Goal: Navigation & Orientation: Find specific page/section

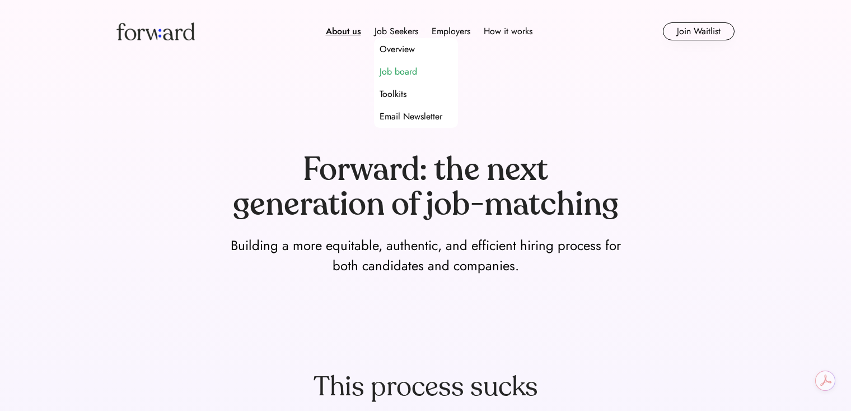
click at [402, 66] on div "Job board" at bounding box center [399, 71] width 38 height 13
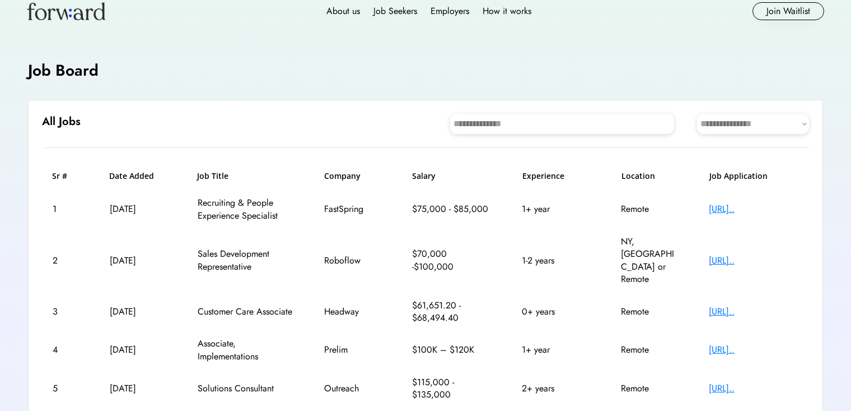
scroll to position [22, 0]
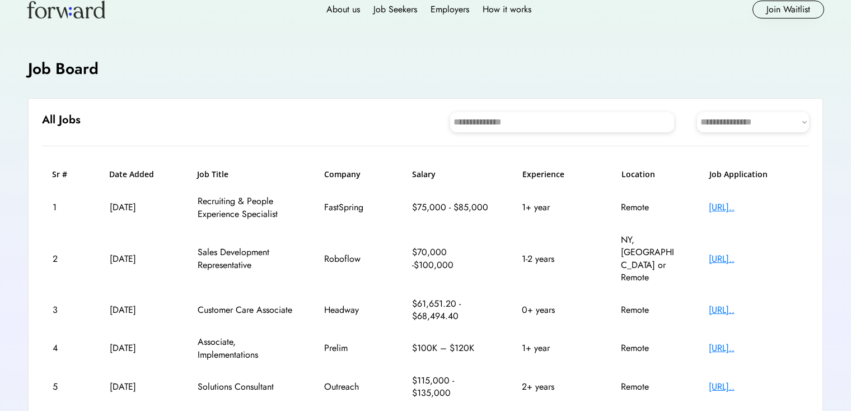
click at [732, 342] on div "[URL].." at bounding box center [754, 348] width 90 height 12
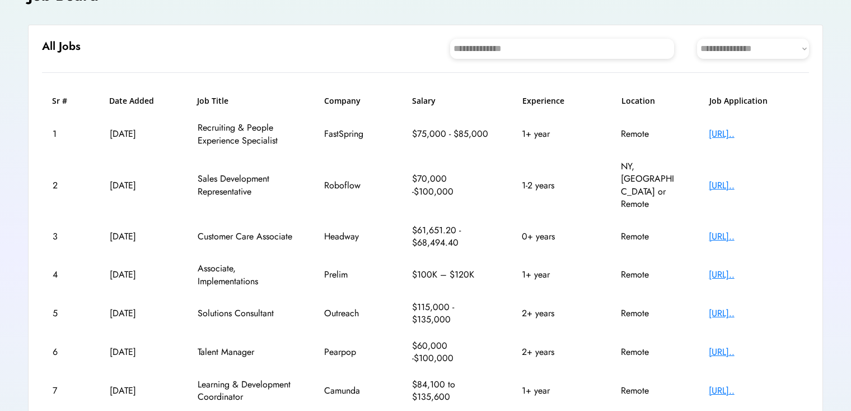
scroll to position [97, 0]
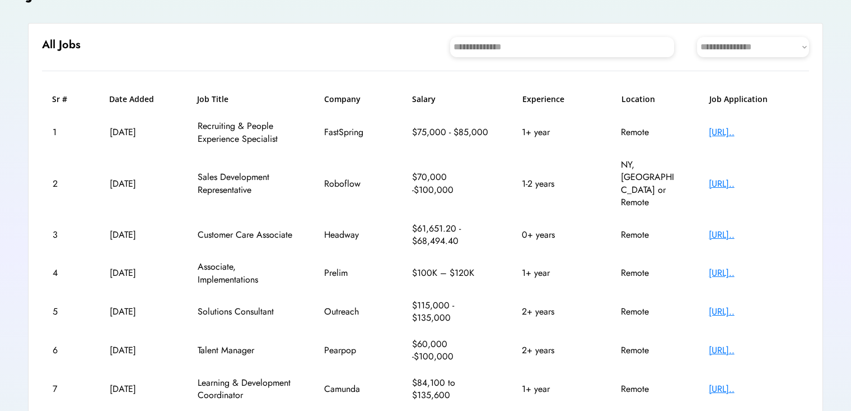
click at [723, 228] on div "[URL].." at bounding box center [754, 234] width 90 height 12
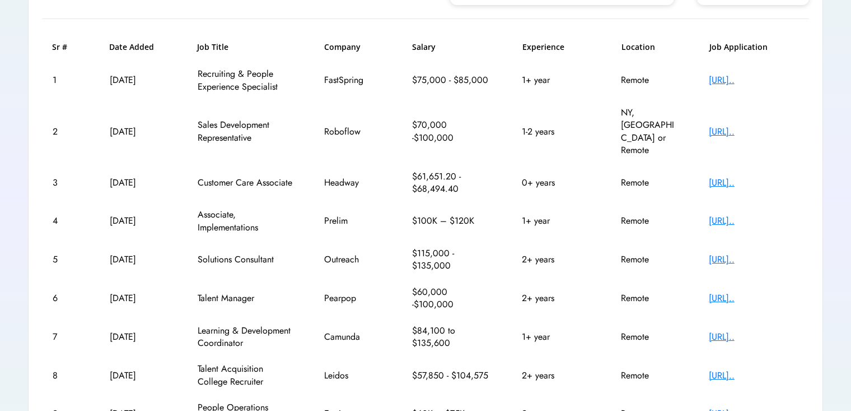
scroll to position [169, 0]
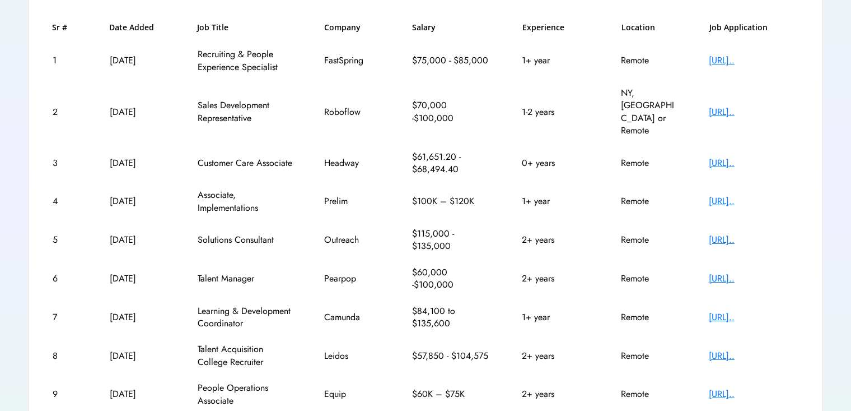
click at [721, 234] on div "[URL].." at bounding box center [754, 240] width 90 height 12
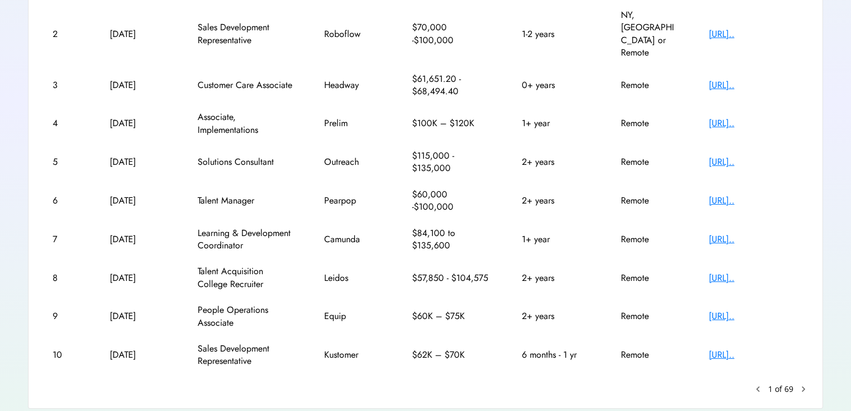
scroll to position [247, 0]
click at [800, 383] on text "chevron_right" at bounding box center [803, 388] width 11 height 11
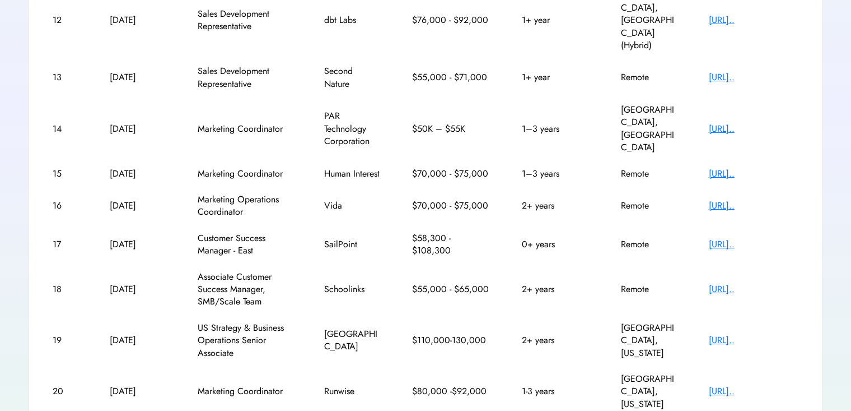
scroll to position [284, 0]
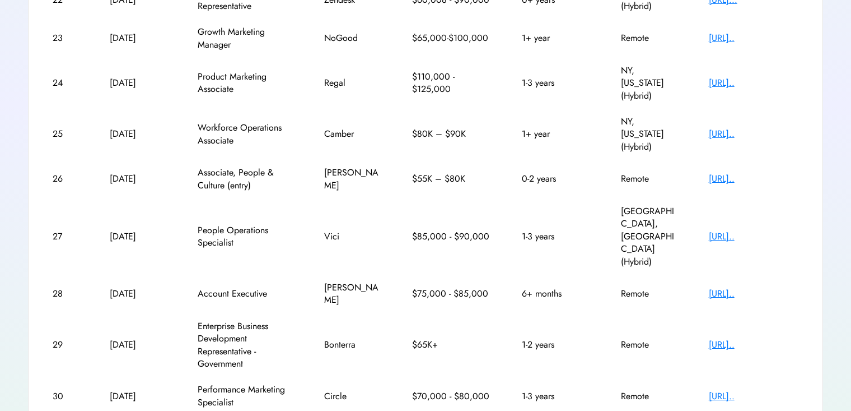
scroll to position [283, 0]
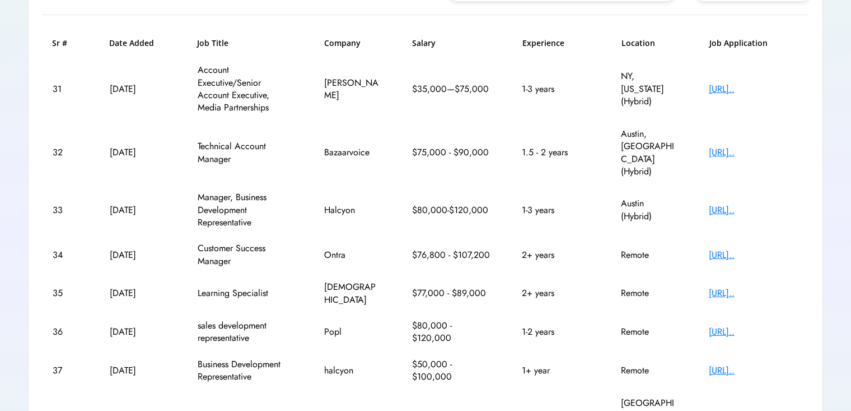
scroll to position [153, 0]
click at [739, 248] on div "[URL].." at bounding box center [754, 254] width 90 height 12
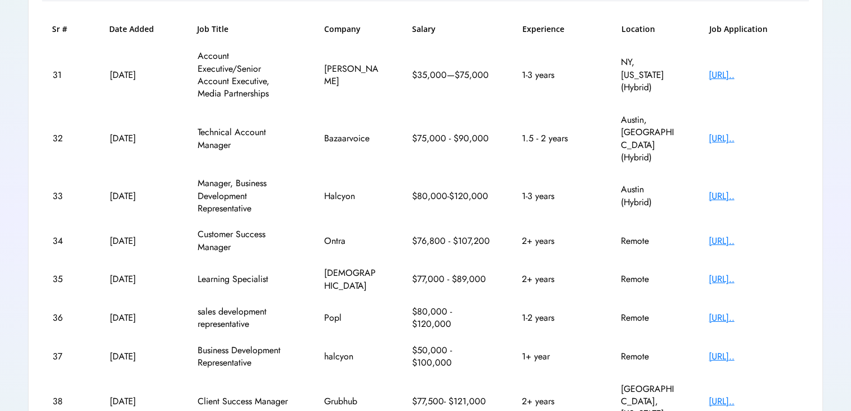
scroll to position [170, 0]
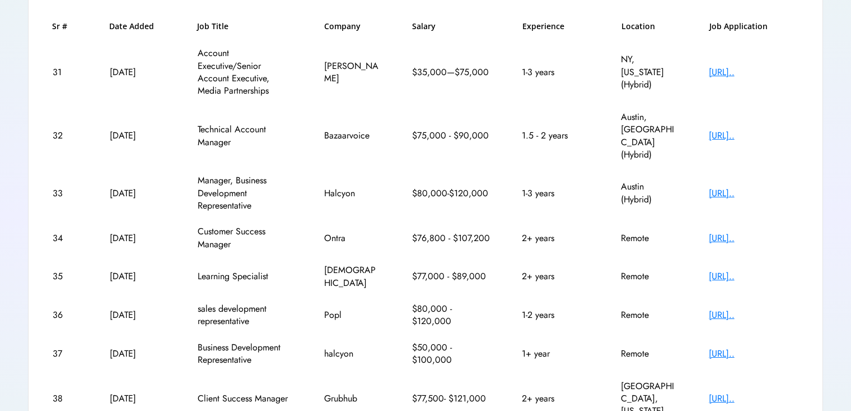
click at [722, 270] on div "[URL].." at bounding box center [754, 276] width 90 height 12
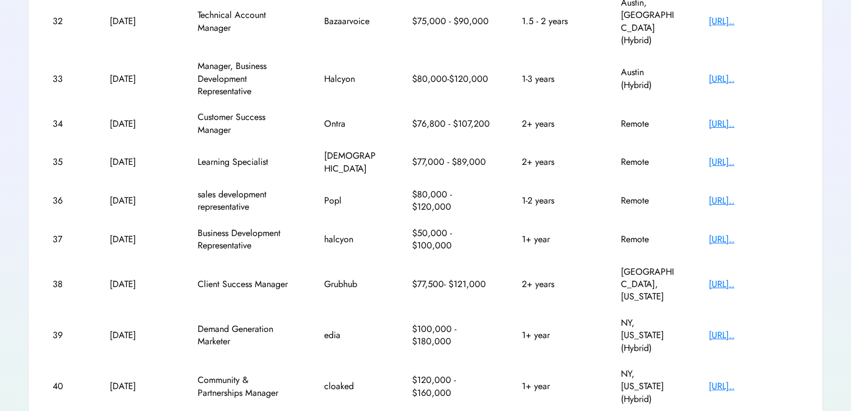
scroll to position [284, 0]
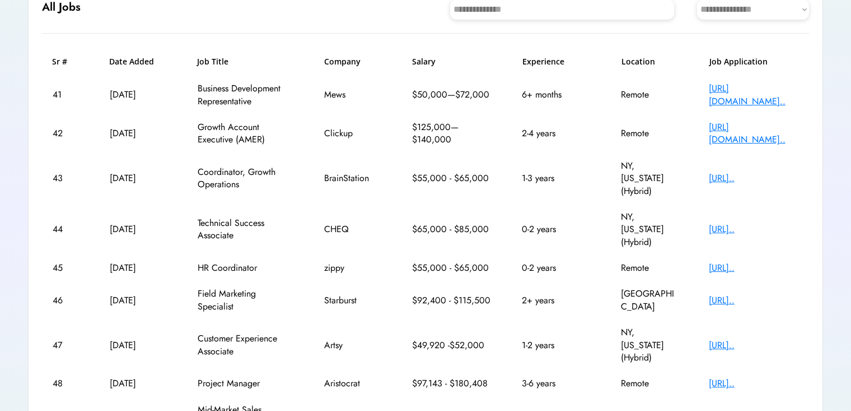
scroll to position [186, 0]
